Goal: Check status: Check status

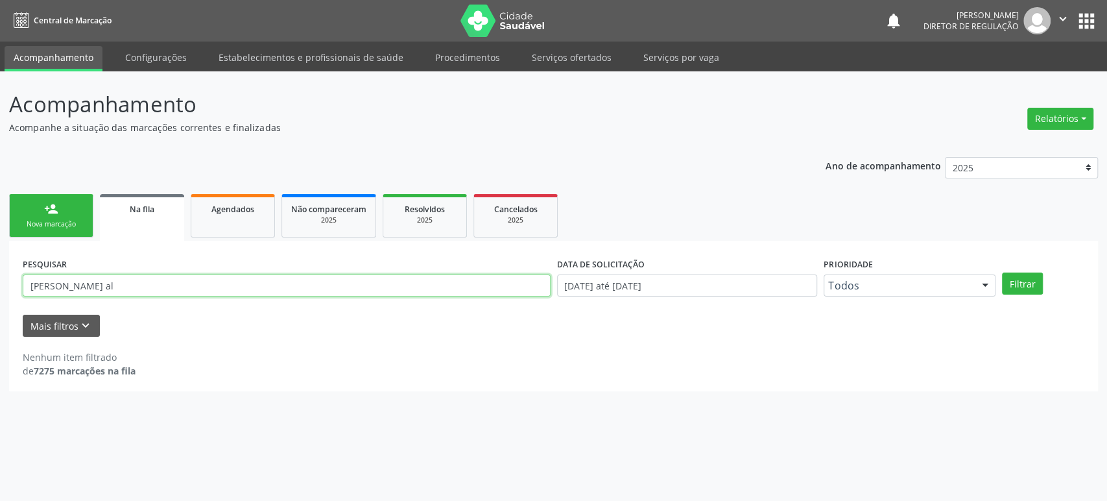
click at [145, 289] on input "neidson silva al" at bounding box center [287, 285] width 528 height 22
click at [1002, 272] on button "Filtrar" at bounding box center [1022, 283] width 41 height 22
click at [78, 284] on input "neidson silva al" at bounding box center [287, 285] width 528 height 22
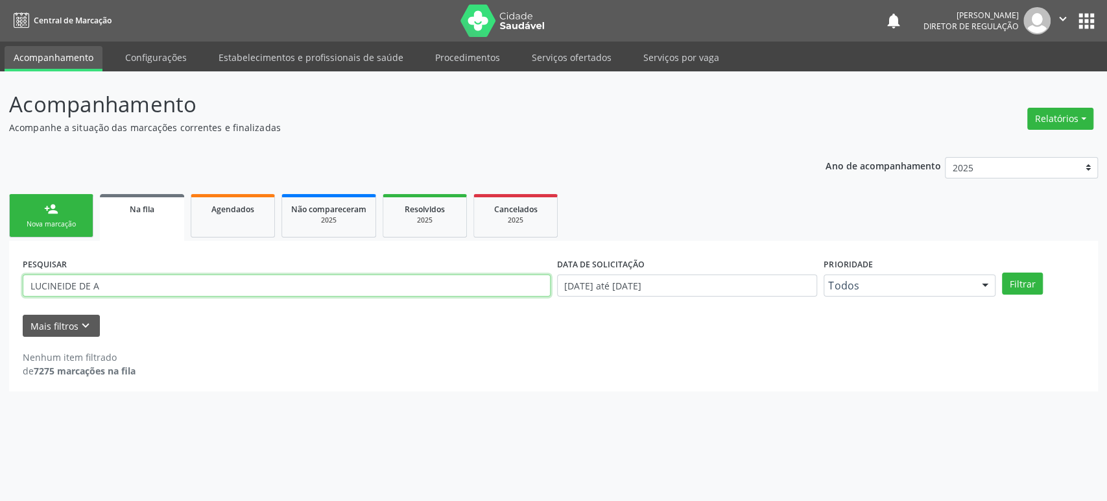
type input "LUCINEIDE DE A"
click at [1002, 272] on button "Filtrar" at bounding box center [1022, 283] width 41 height 22
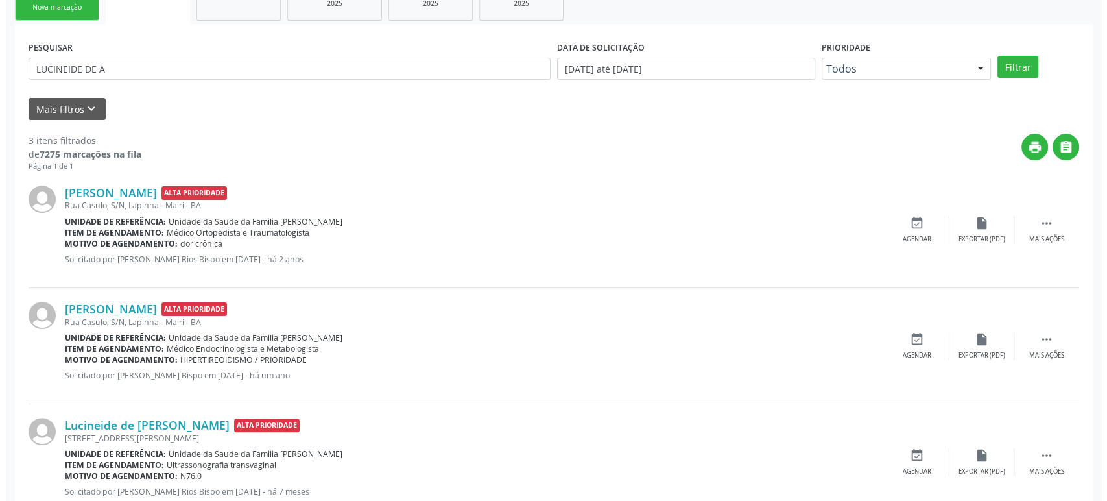
scroll to position [257, 0]
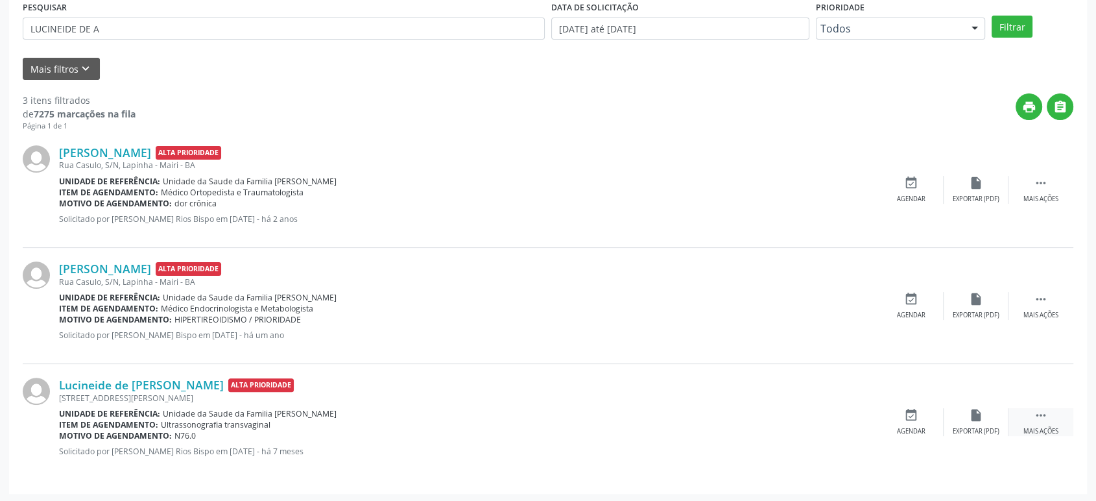
click at [1044, 417] on icon "" at bounding box center [1041, 415] width 14 height 14
click at [915, 415] on icon "cancel" at bounding box center [911, 415] width 14 height 14
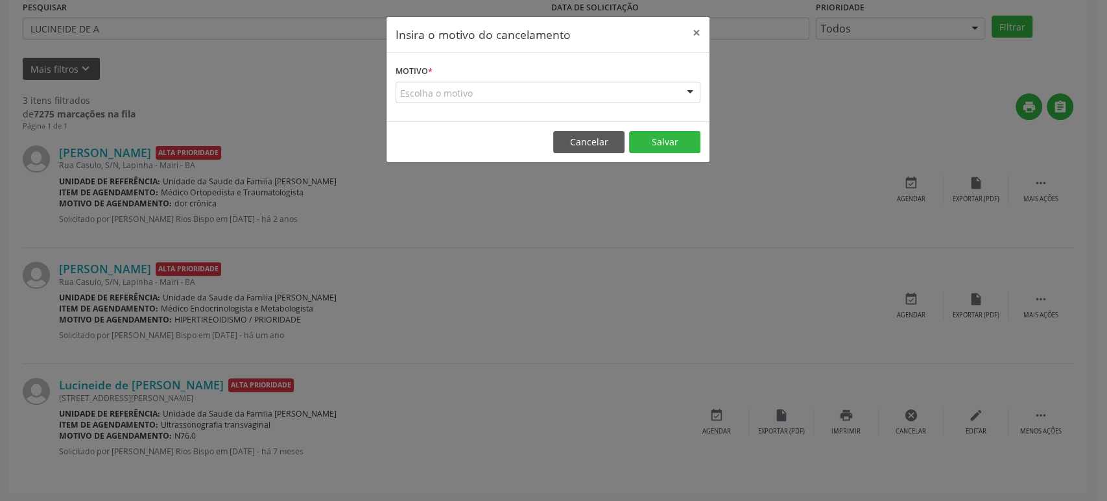
click at [449, 99] on div "Escolha o motivo" at bounding box center [548, 93] width 305 height 22
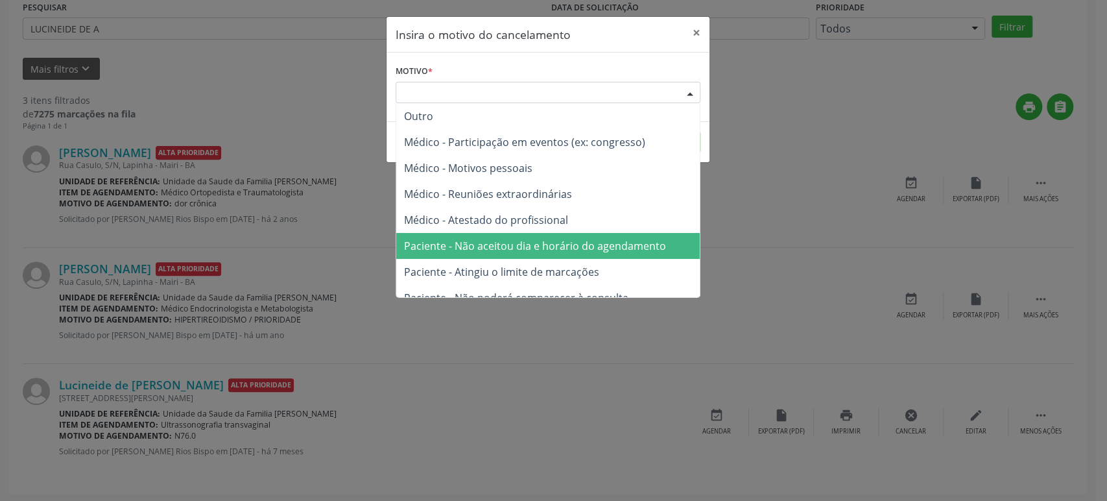
click at [485, 257] on span "Paciente - Não aceitou dia e horário do agendamento" at bounding box center [548, 246] width 304 height 26
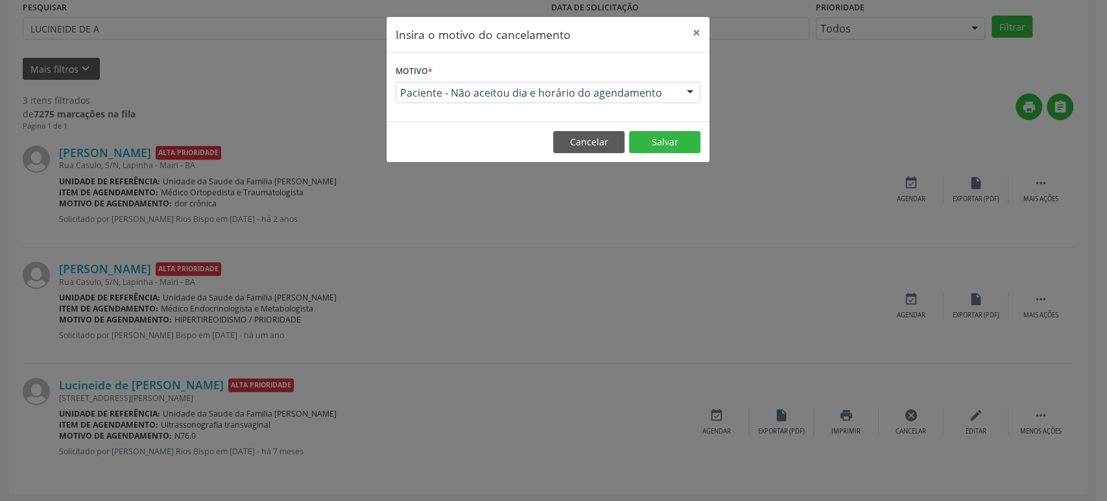
click at [666, 127] on footer "Cancelar Salvar" at bounding box center [548, 141] width 323 height 41
click at [659, 136] on button "Salvar" at bounding box center [664, 142] width 71 height 22
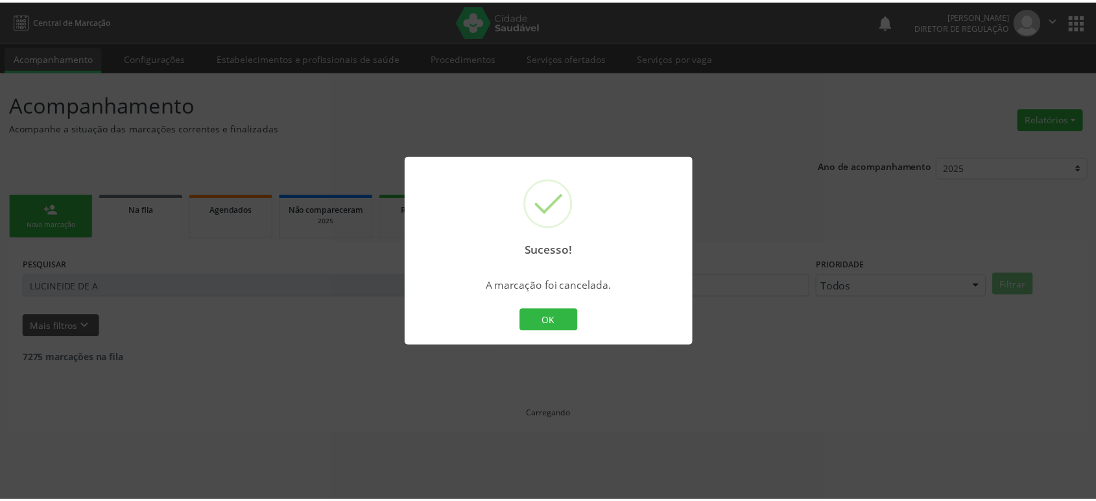
scroll to position [0, 0]
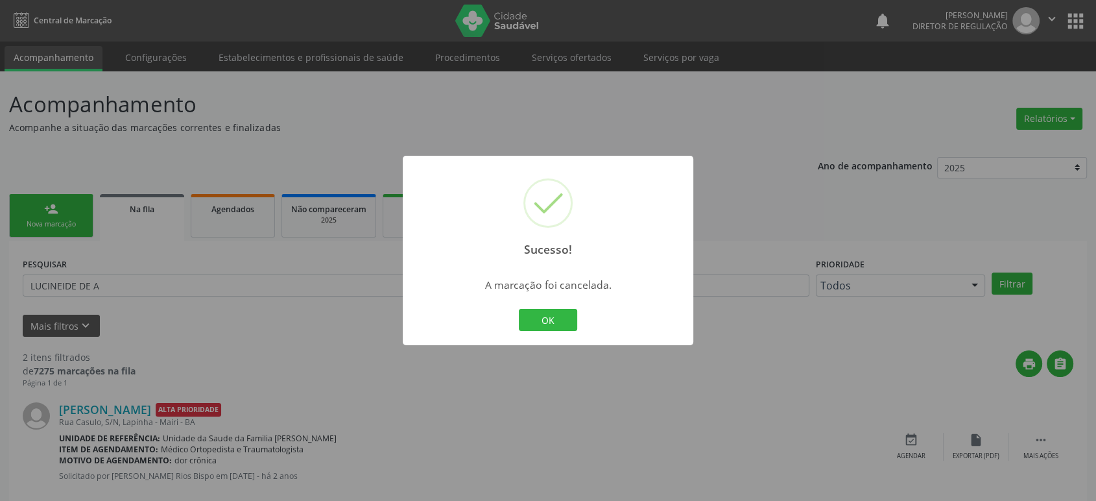
click at [182, 386] on div "Sucesso! × A marcação foi cancelada. OK Cancel" at bounding box center [548, 250] width 1096 height 501
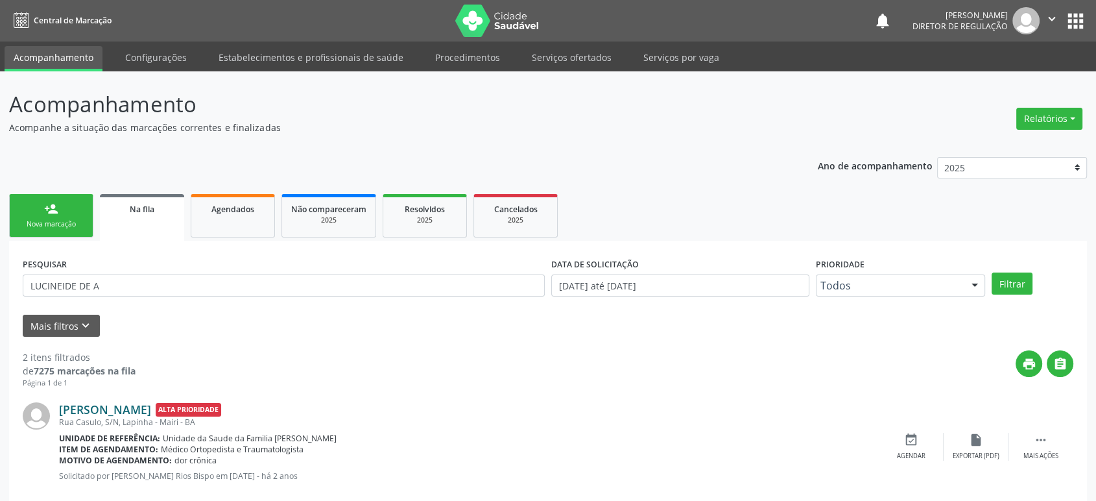
click at [132, 410] on link "Lucineide de Almeida Sena" at bounding box center [105, 409] width 92 height 14
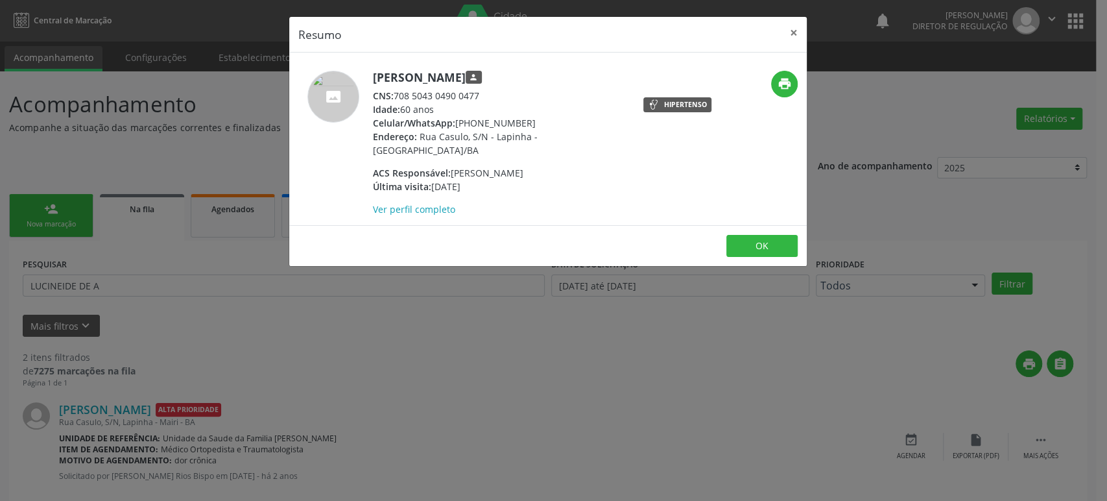
click at [571, 347] on div "Resumo × Lucineide de Almeida Sena person CNS: 708 5043 0490 0477 Idade: 60 ano…" at bounding box center [553, 250] width 1107 height 501
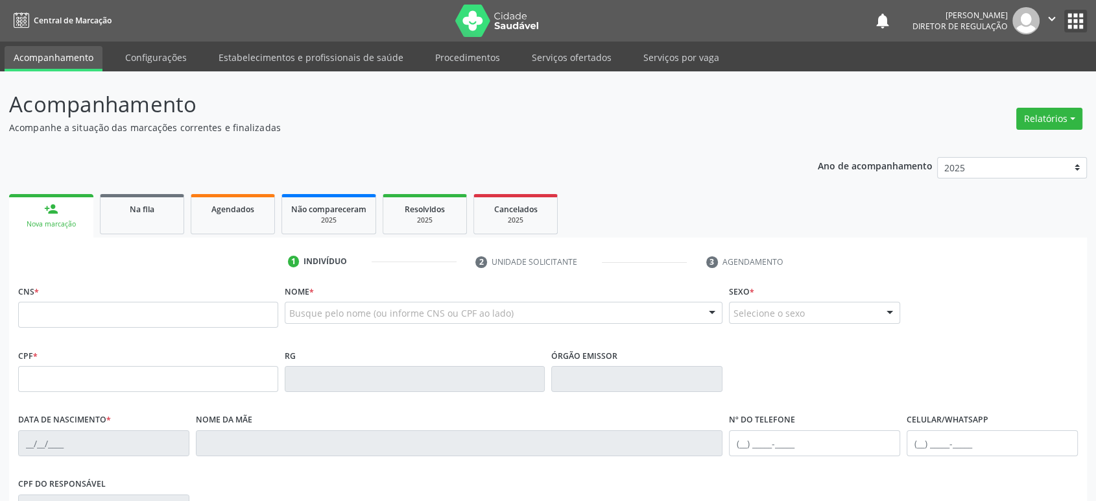
drag, startPoint x: 1076, startPoint y: 19, endPoint x: 1057, endPoint y: 34, distance: 24.0
click at [1075, 19] on button "apps" at bounding box center [1076, 21] width 23 height 23
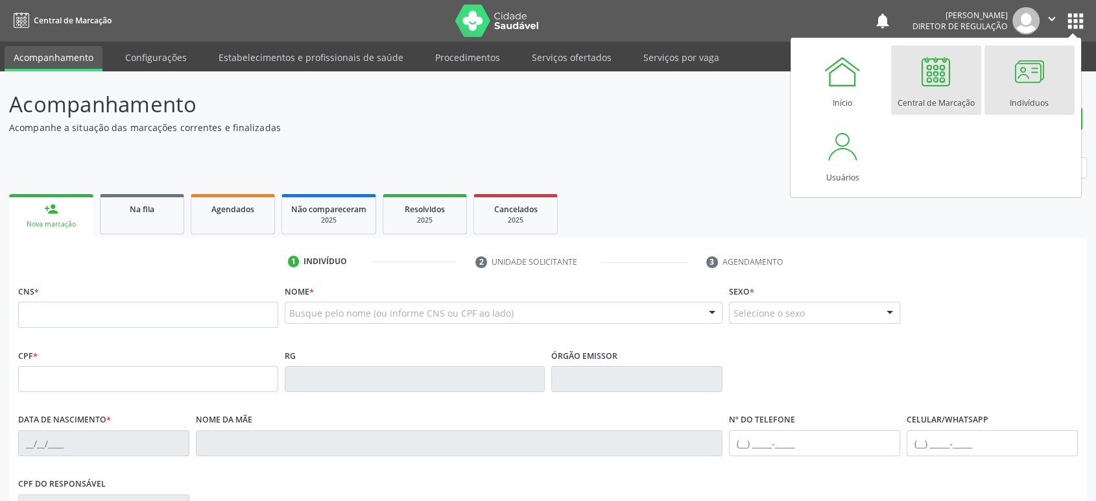
click at [1050, 90] on link "Indivíduos" at bounding box center [1030, 79] width 90 height 69
